Goal: Task Accomplishment & Management: Use online tool/utility

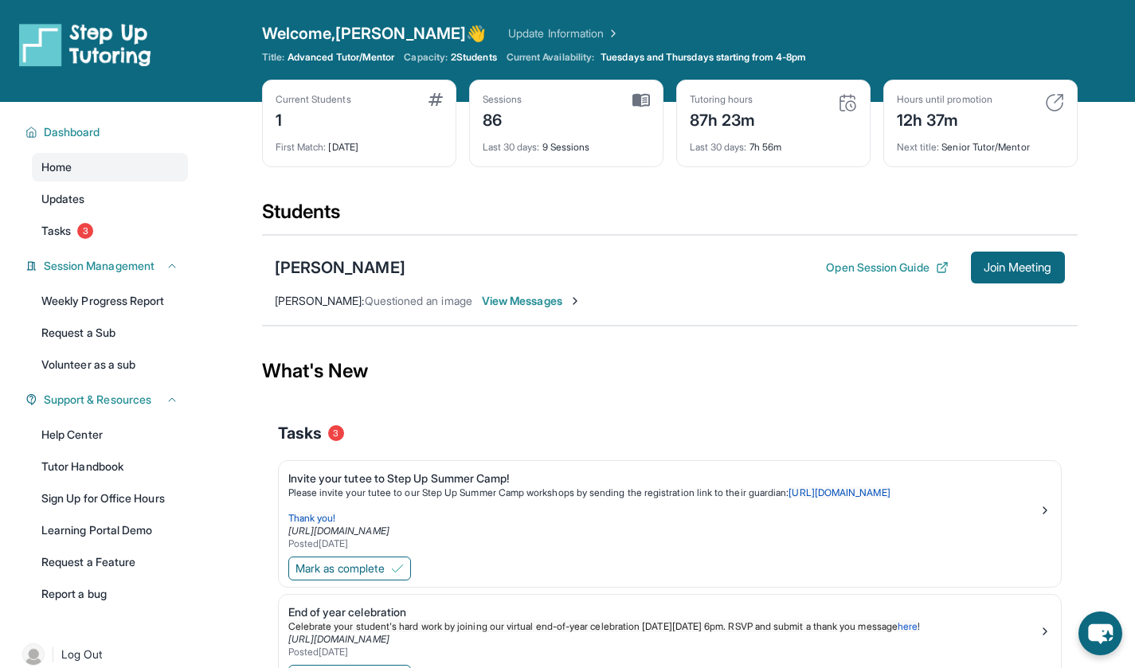
click at [1025, 272] on span "Join Meeting" at bounding box center [1017, 268] width 68 height 10
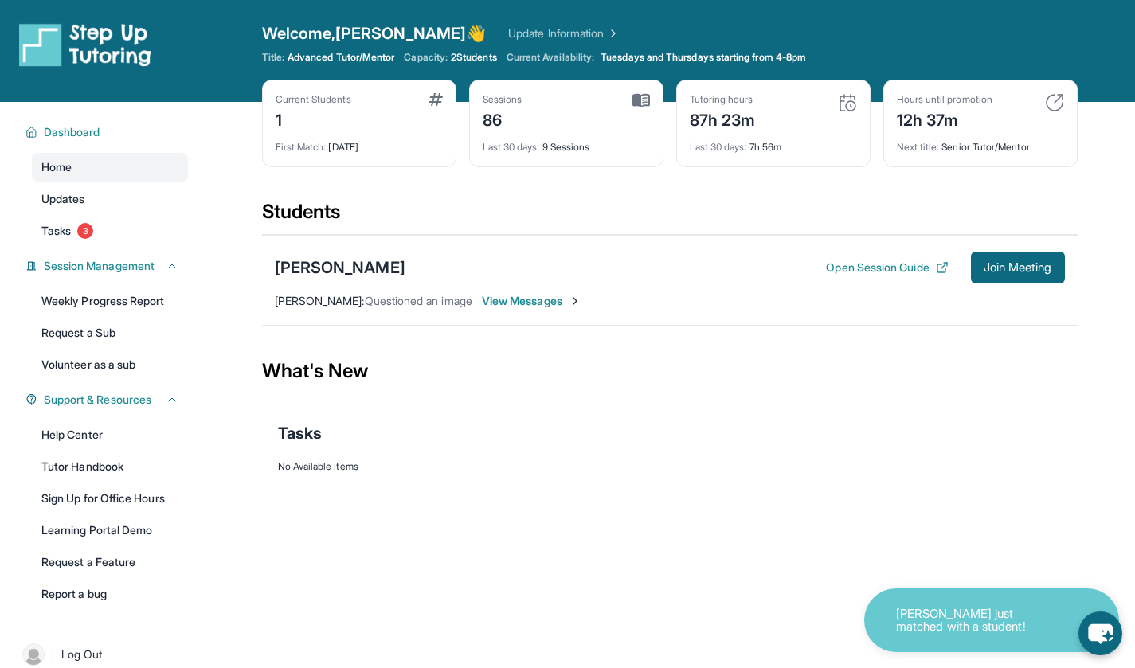
click at [1022, 268] on span "Join Meeting" at bounding box center [1017, 268] width 68 height 10
